Goal: Task Accomplishment & Management: Manage account settings

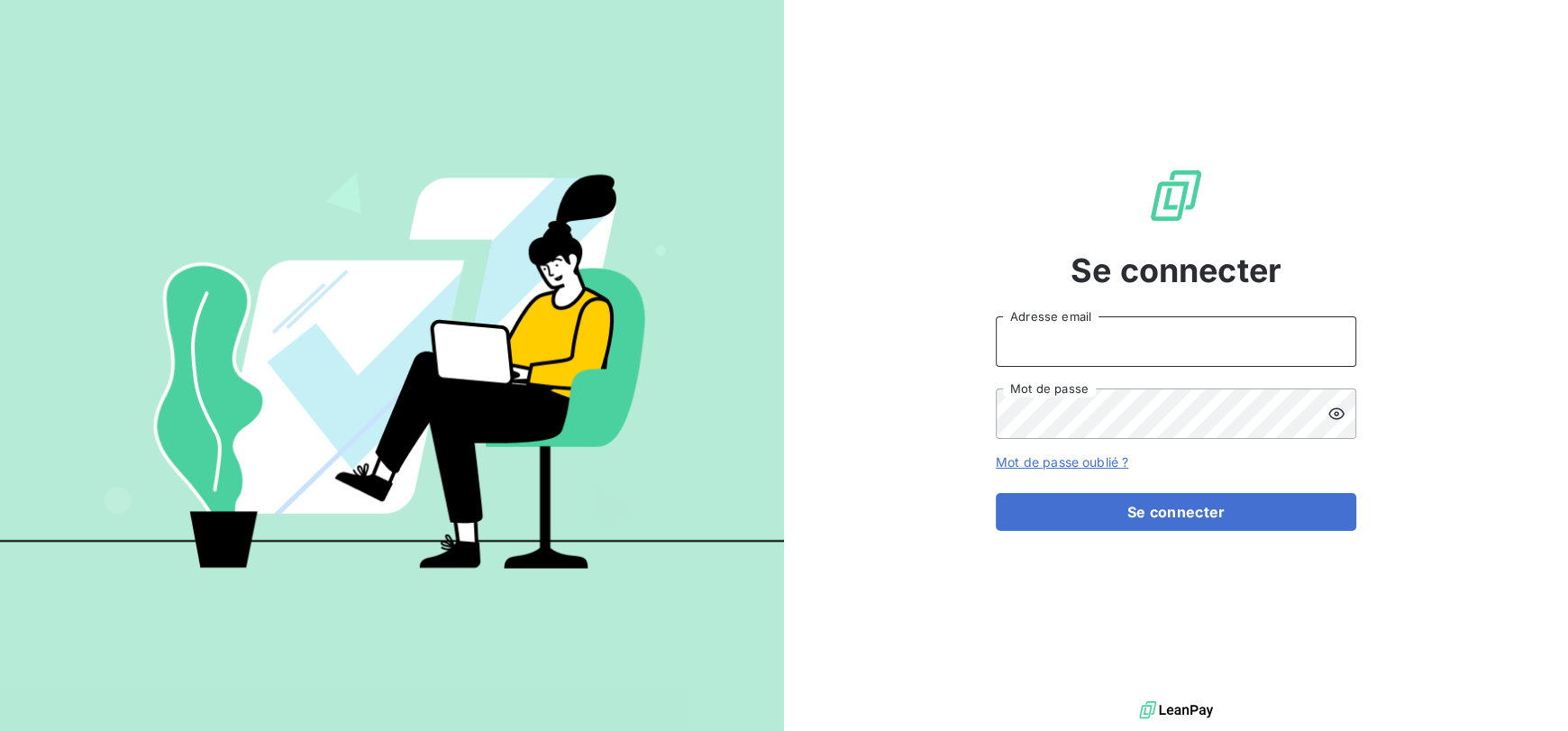
type input "[EMAIL_ADDRESS][DOMAIN_NAME]"
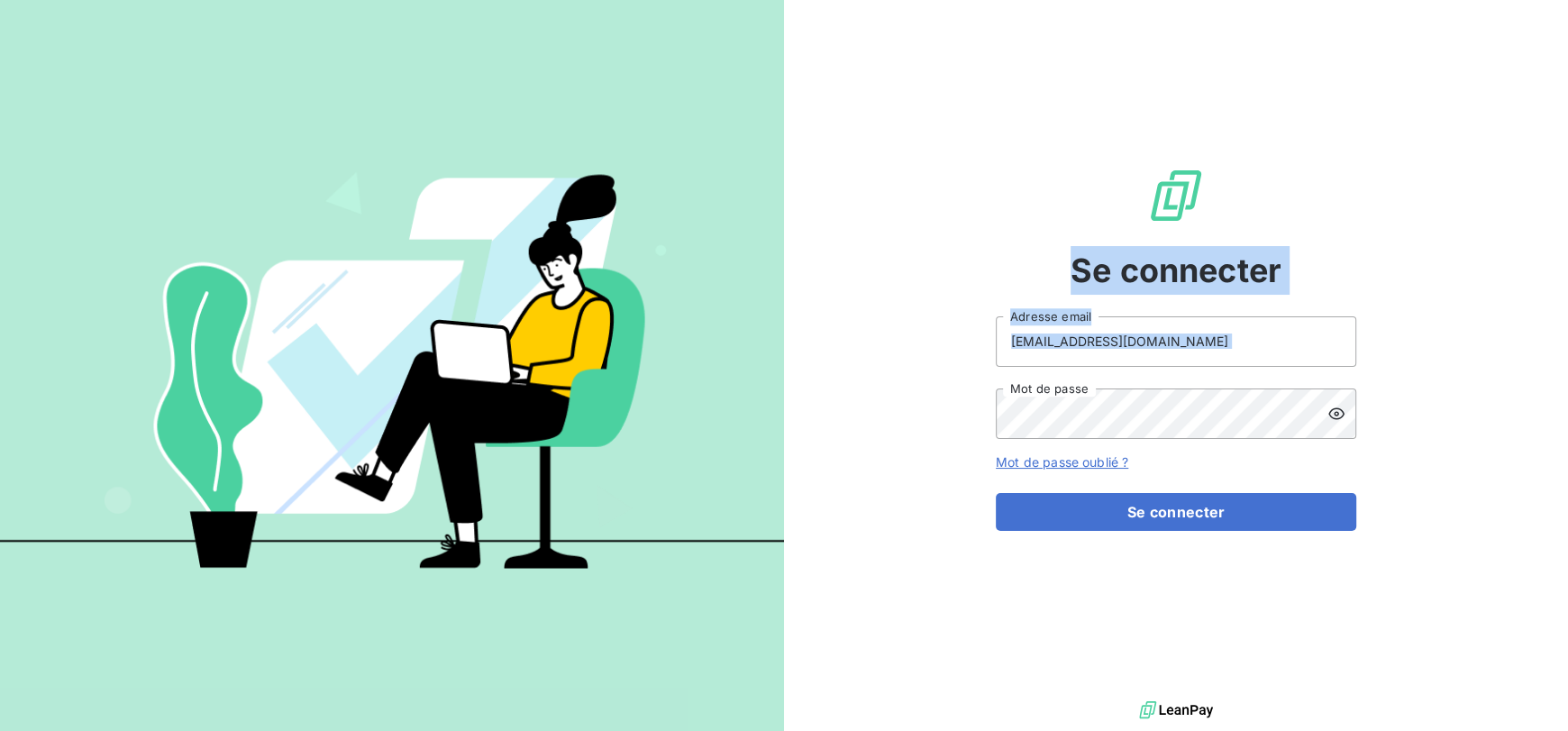
drag, startPoint x: 1302, startPoint y: 276, endPoint x: 1381, endPoint y: 275, distance: 79.0
click at [1381, 275] on div "Se connecter [EMAIL_ADDRESS][DOMAIN_NAME] Adresse email Mot de passe Mot de pas…" at bounding box center [1176, 348] width 784 height 697
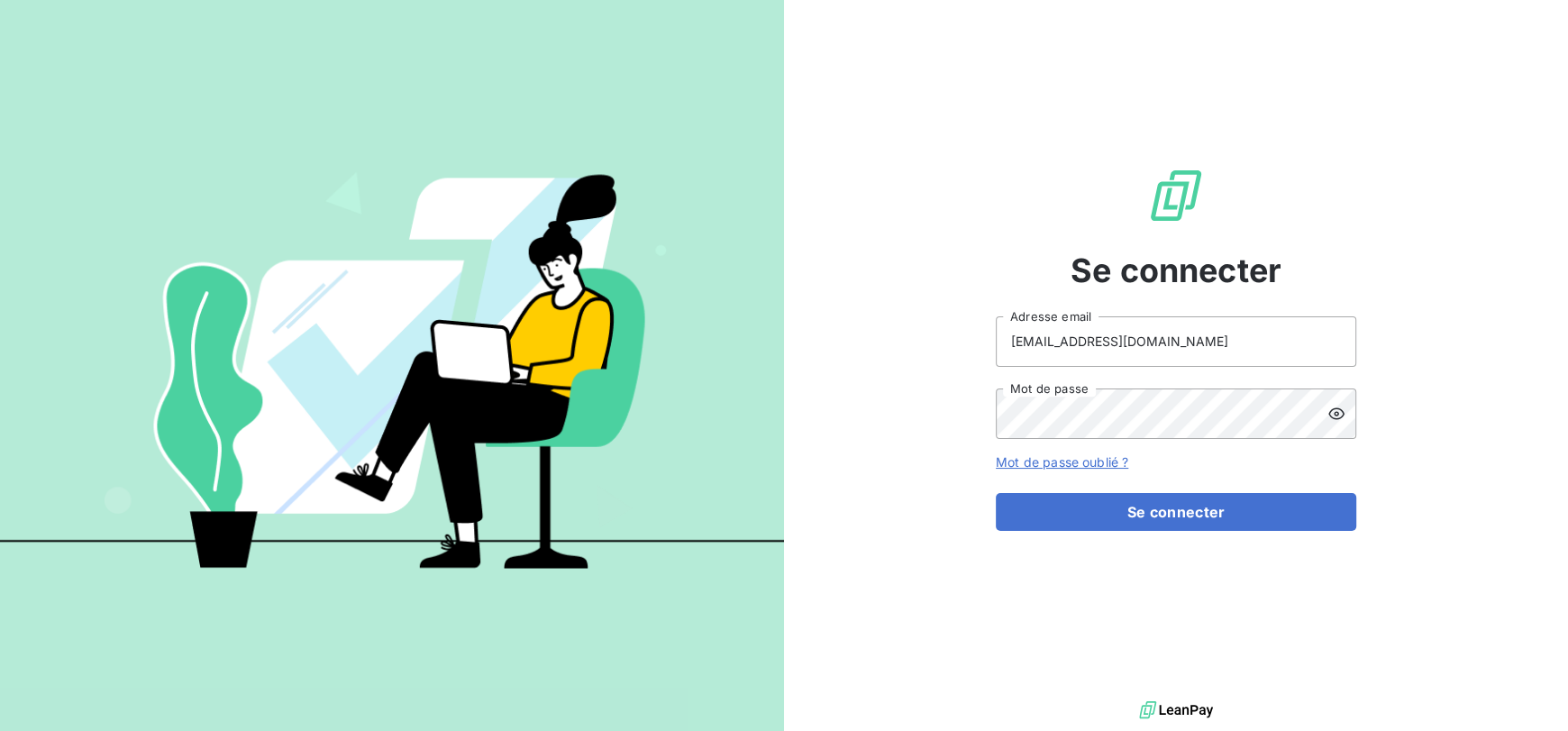
click at [1385, 282] on div "Se connecter [EMAIL_ADDRESS][DOMAIN_NAME] Adresse email Mot de passe Mot de pas…" at bounding box center [1176, 348] width 784 height 697
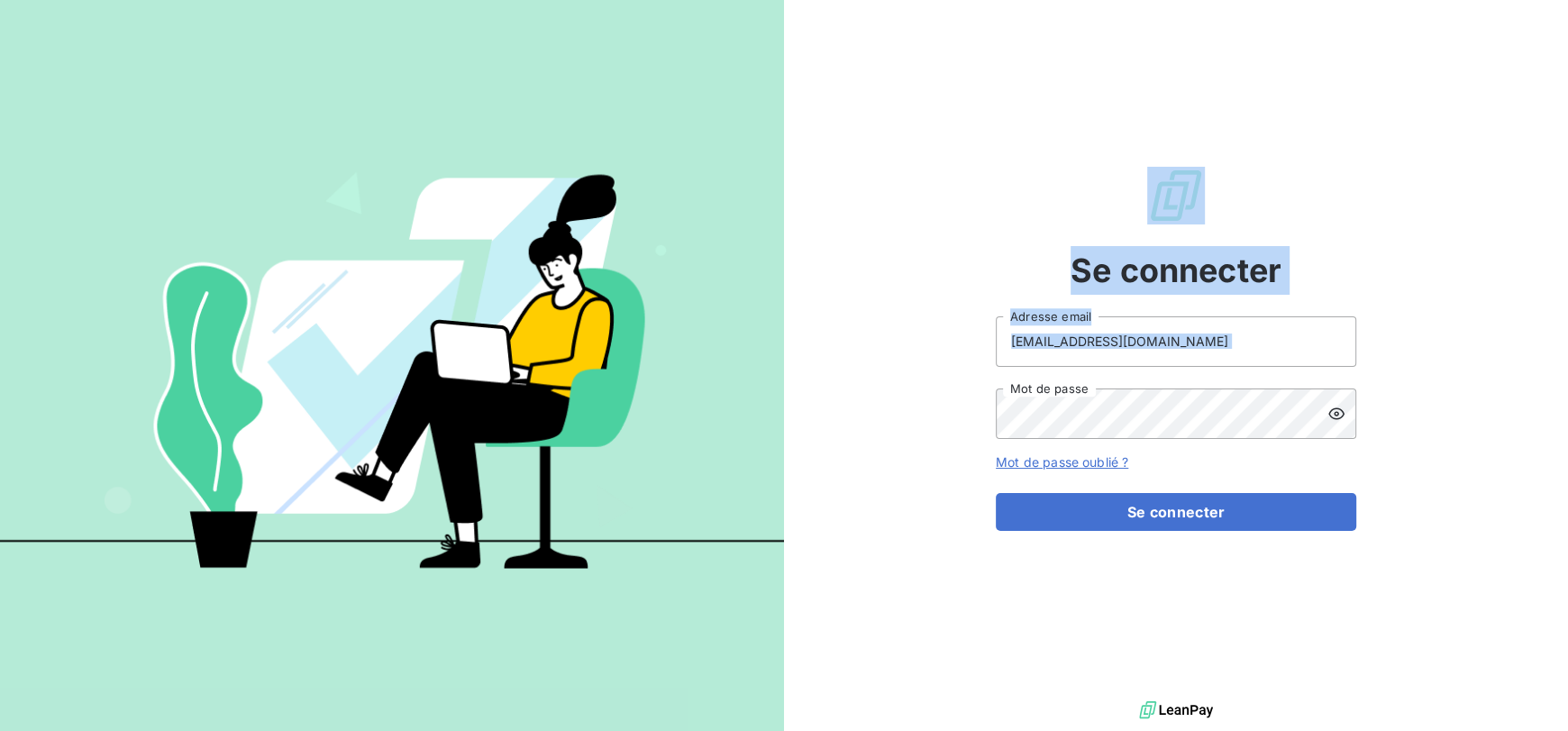
drag, startPoint x: 1142, startPoint y: 136, endPoint x: 1106, endPoint y: 113, distance: 42.7
click at [1106, 113] on div "Se connecter [EMAIL_ADDRESS][DOMAIN_NAME] Adresse email Mot de passe Mot de pas…" at bounding box center [1176, 348] width 784 height 697
click at [1330, 221] on div "Se connecter [EMAIL_ADDRESS][DOMAIN_NAME] Adresse email Mot de passe Mot de pas…" at bounding box center [1176, 348] width 360 height 697
drag, startPoint x: 1136, startPoint y: 171, endPoint x: 959, endPoint y: 79, distance: 199.5
click at [1021, 86] on div "Se connecter [EMAIL_ADDRESS][DOMAIN_NAME] Adresse email Mot de passe Mot de pas…" at bounding box center [1176, 348] width 784 height 697
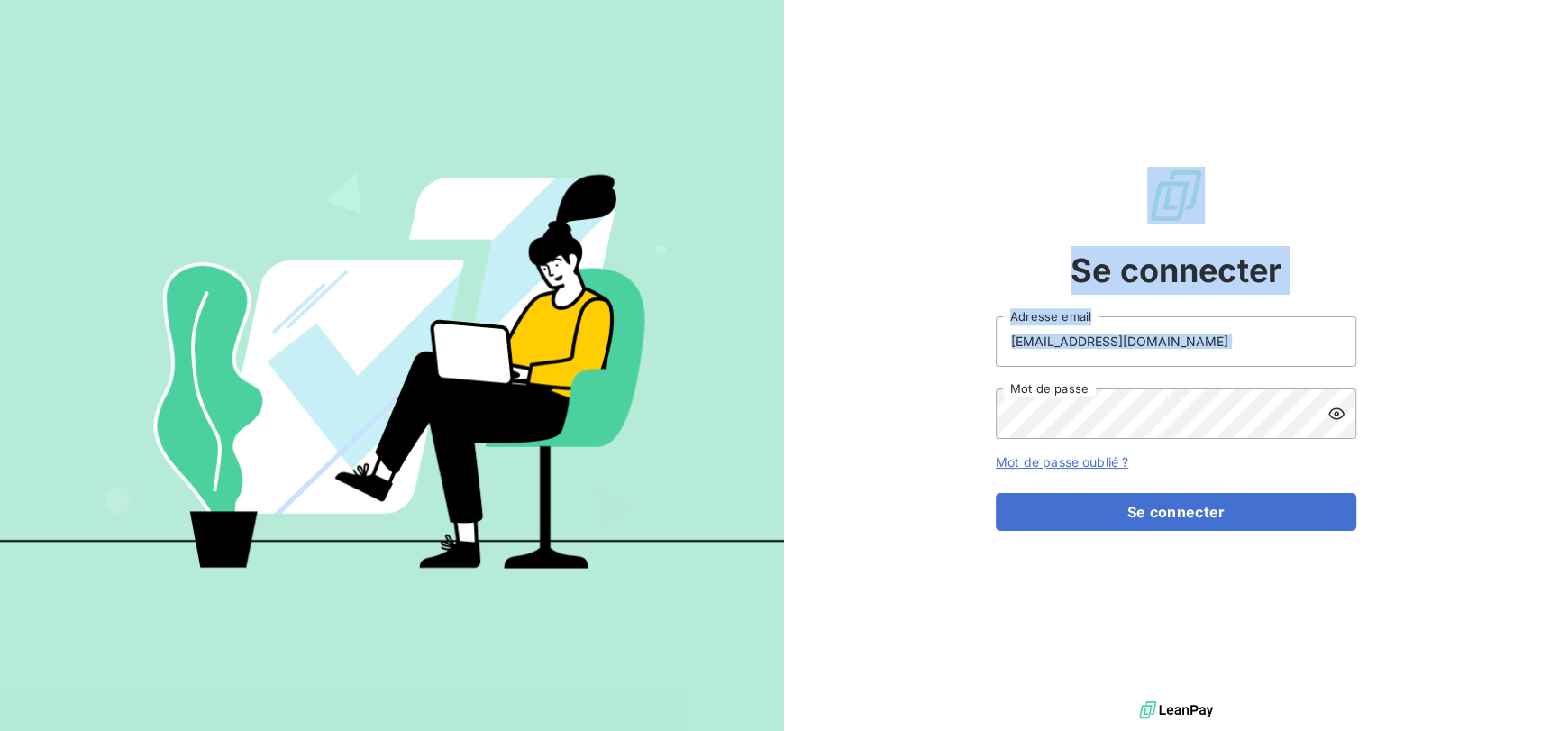
click at [920, 463] on div "Se connecter [EMAIL_ADDRESS][DOMAIN_NAME] Adresse email Mot de passe Mot de pas…" at bounding box center [1176, 348] width 784 height 697
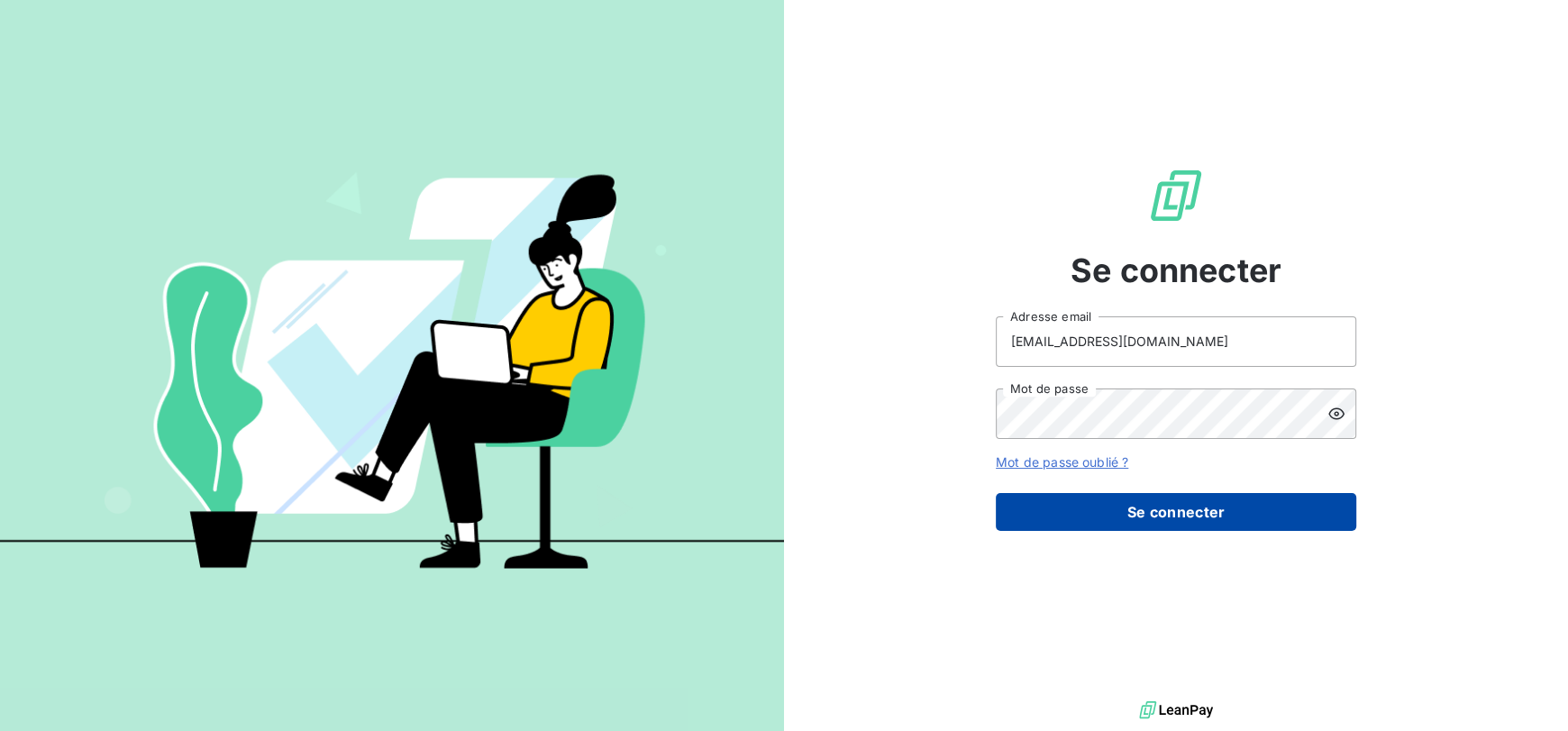
click at [1146, 514] on button "Se connecter" at bounding box center [1176, 512] width 360 height 38
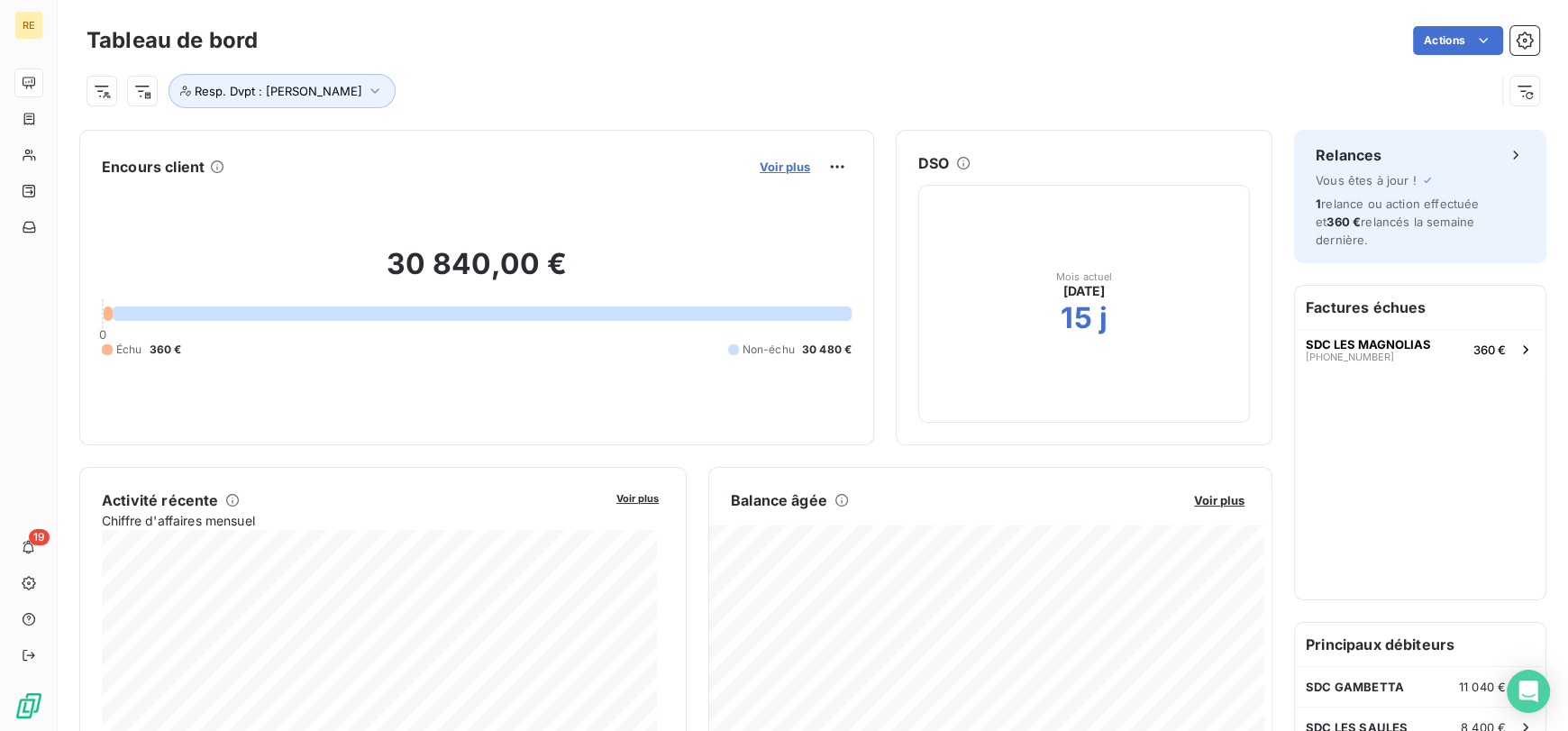
click at [776, 165] on span "Voir plus" at bounding box center [785, 166] width 51 height 15
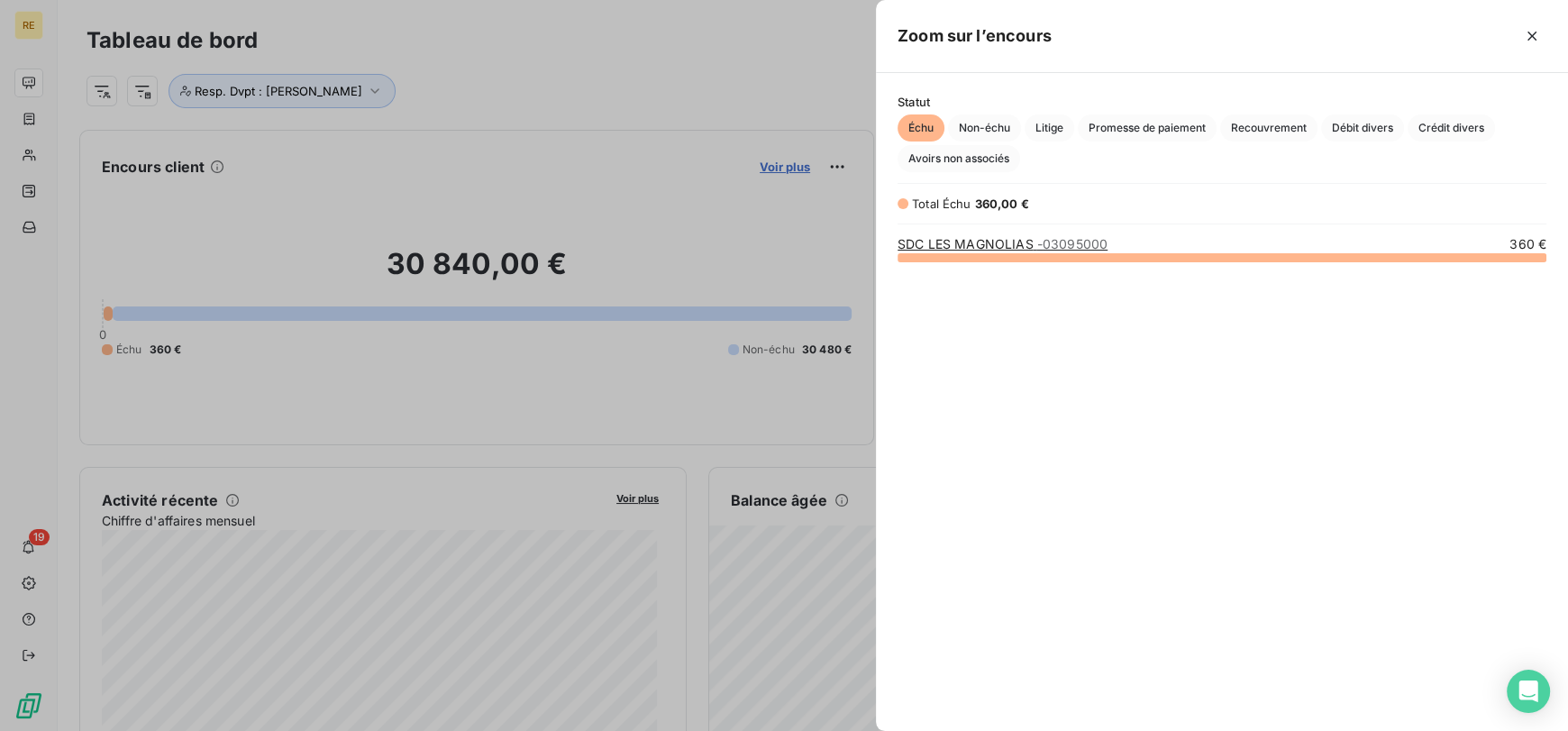
scroll to position [458, 678]
click at [995, 134] on span "Non-échu" at bounding box center [983, 128] width 73 height 27
